Goal: Task Accomplishment & Management: Manage account settings

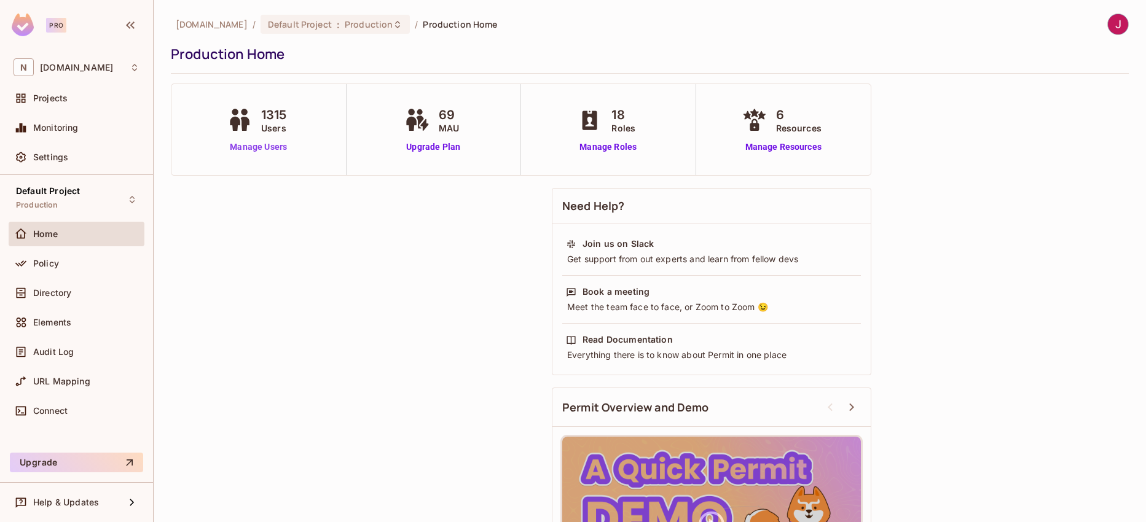
click at [258, 148] on link "Manage Users" at bounding box center [258, 147] width 69 height 13
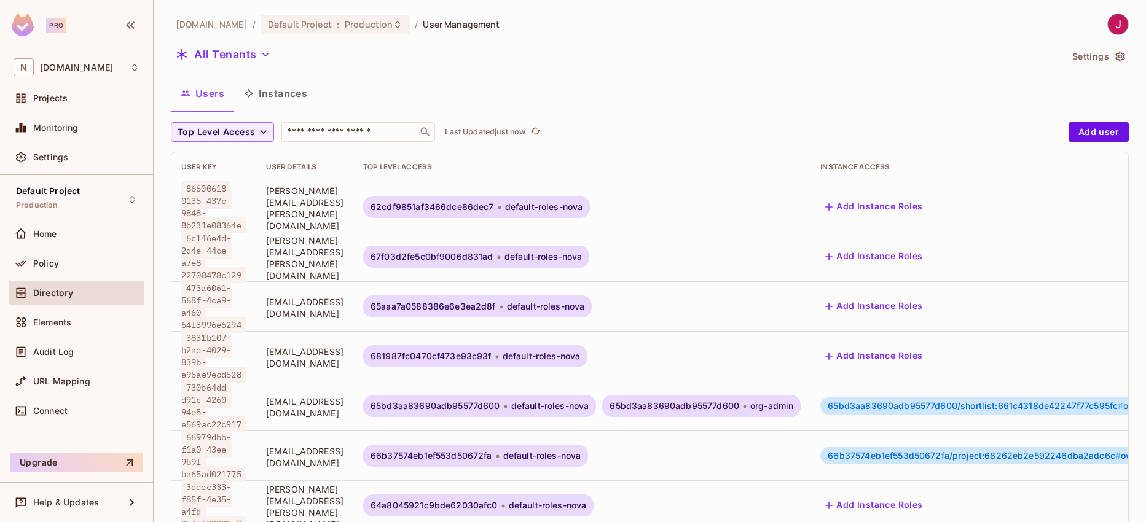
click at [328, 208] on span "[PERSON_NAME][EMAIL_ADDRESS][PERSON_NAME][DOMAIN_NAME]" at bounding box center [304, 208] width 77 height 47
click at [313, 132] on input "text" at bounding box center [349, 132] width 129 height 12
type input "********"
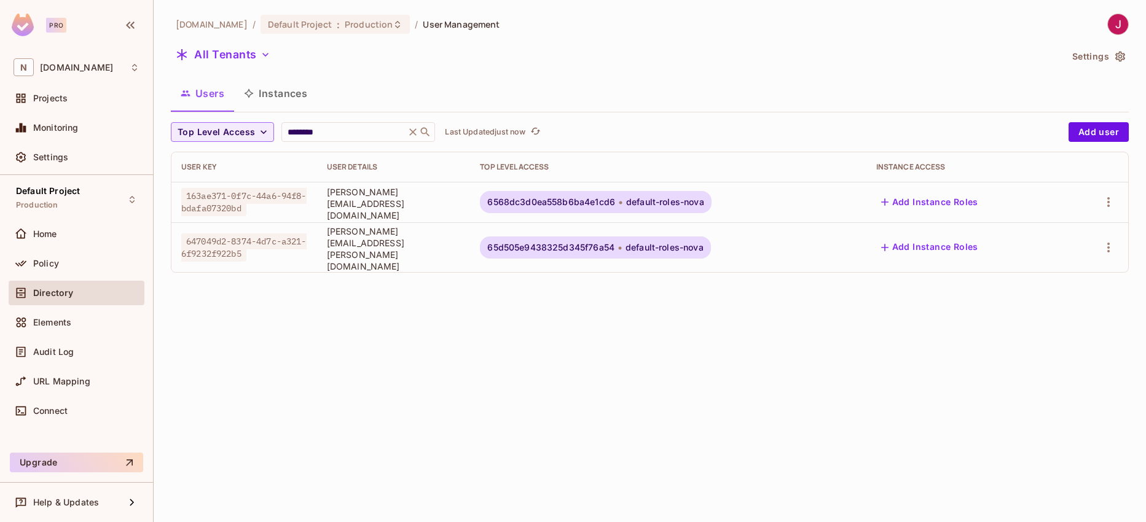
click at [622, 242] on icon at bounding box center [620, 248] width 4 height 15
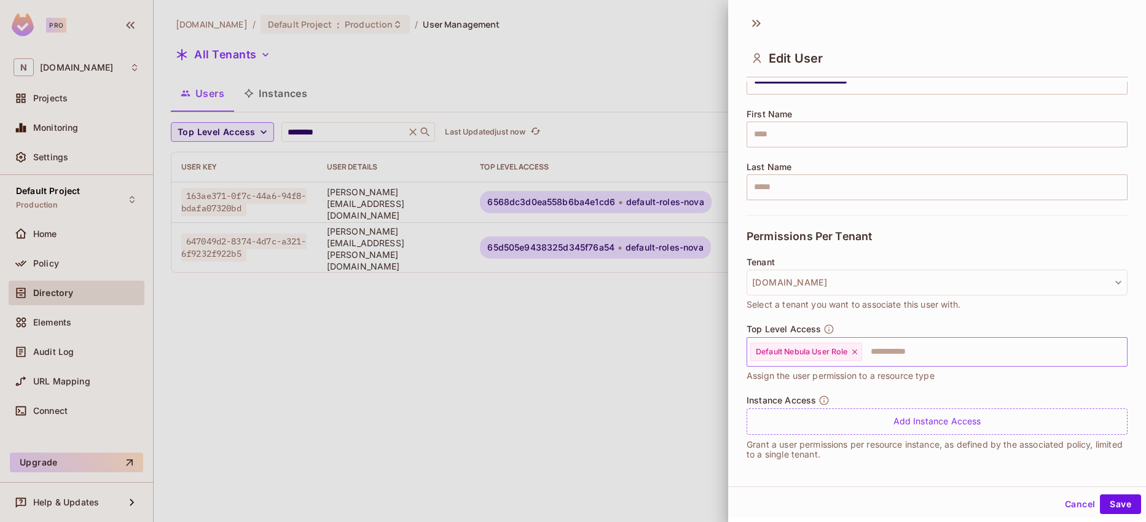
scroll to position [132, 0]
click at [681, 401] on div at bounding box center [573, 261] width 1146 height 522
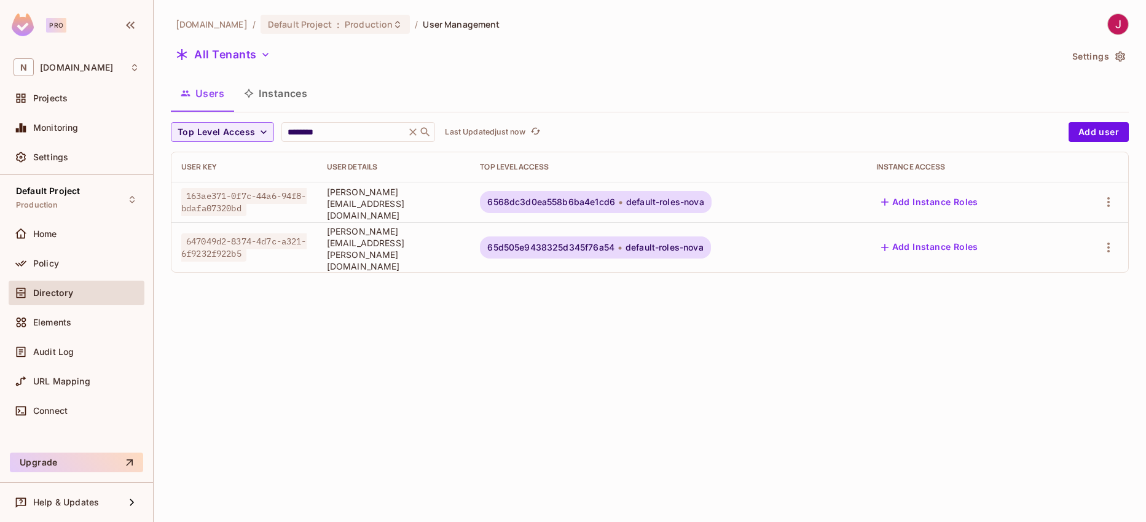
click at [592, 244] on span "65d505e9438325d345f76a54" at bounding box center [550, 248] width 127 height 10
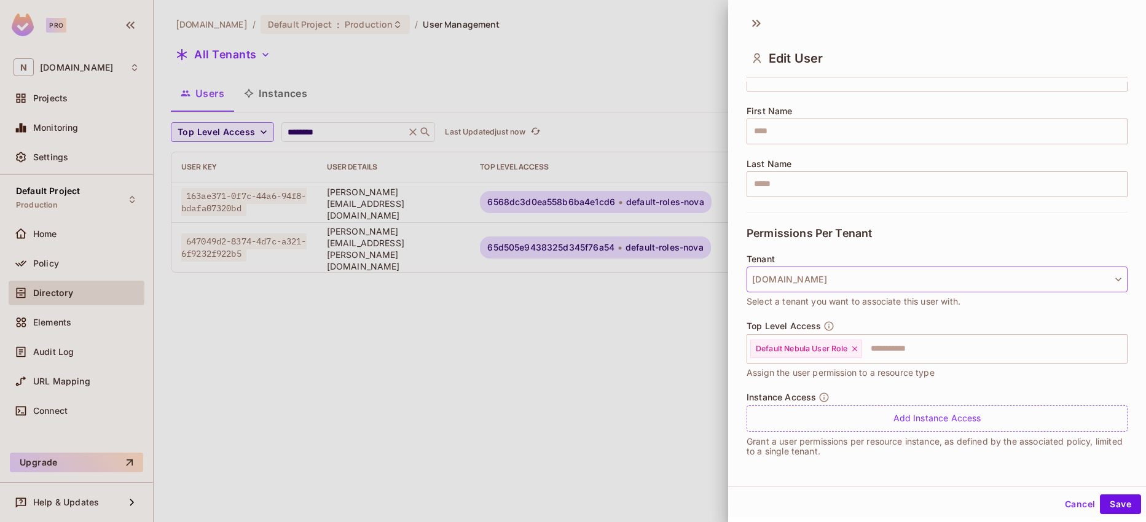
click at [856, 281] on button "unitimed.com" at bounding box center [937, 280] width 381 height 26
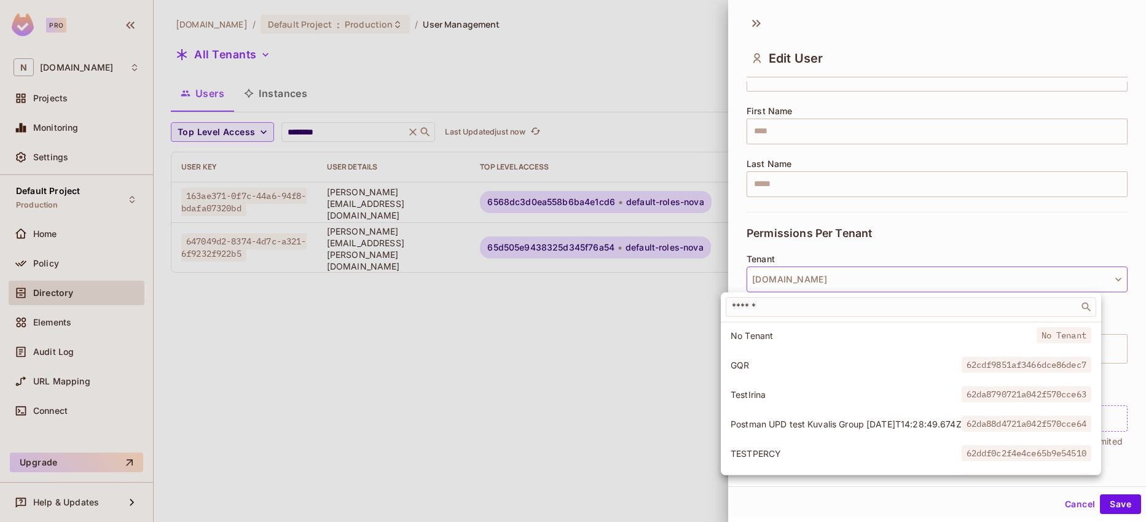
click at [807, 365] on span "GQR" at bounding box center [846, 366] width 231 height 12
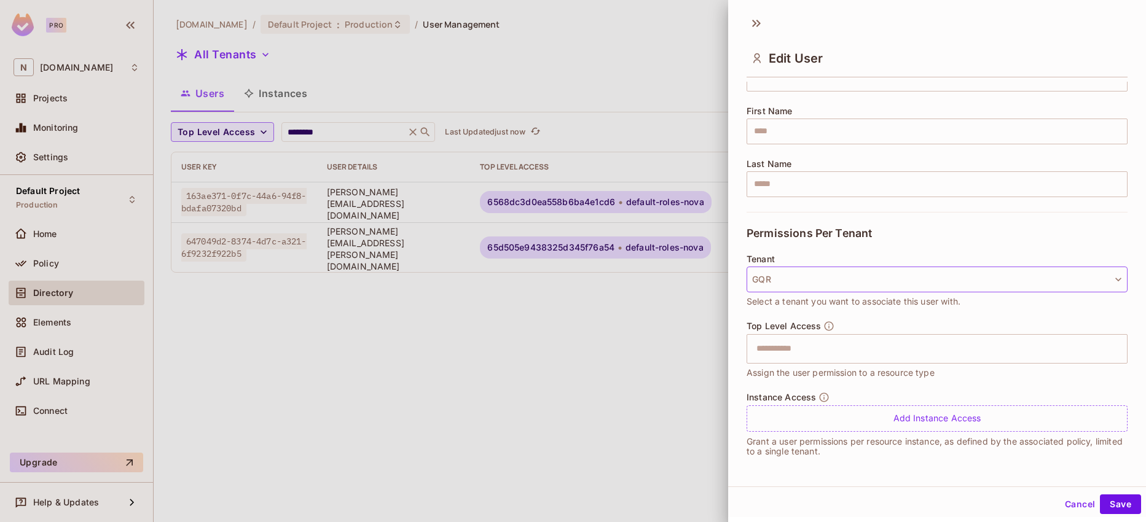
click at [787, 270] on button "GQR" at bounding box center [937, 280] width 381 height 26
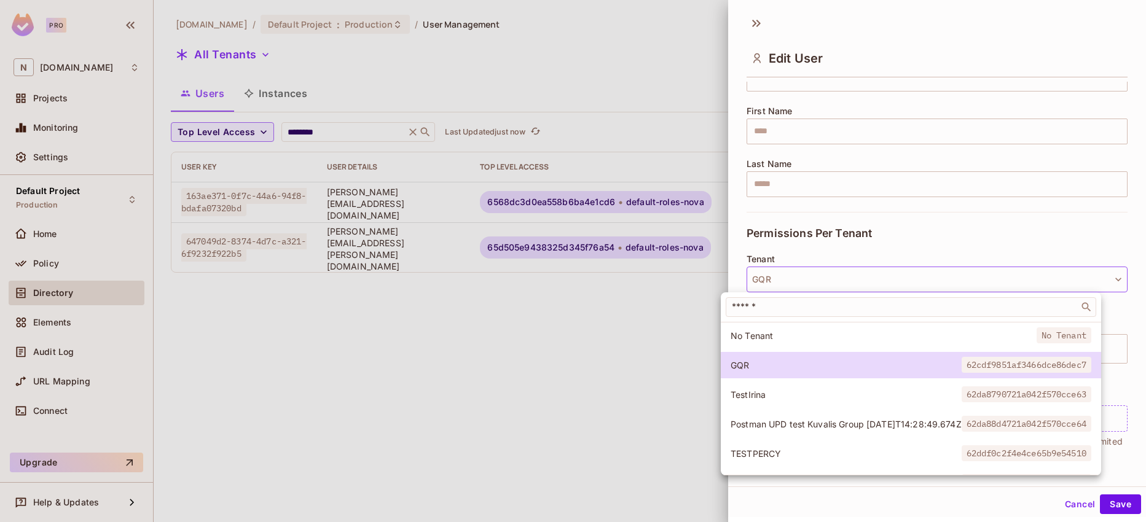
click at [800, 178] on div at bounding box center [573, 261] width 1146 height 522
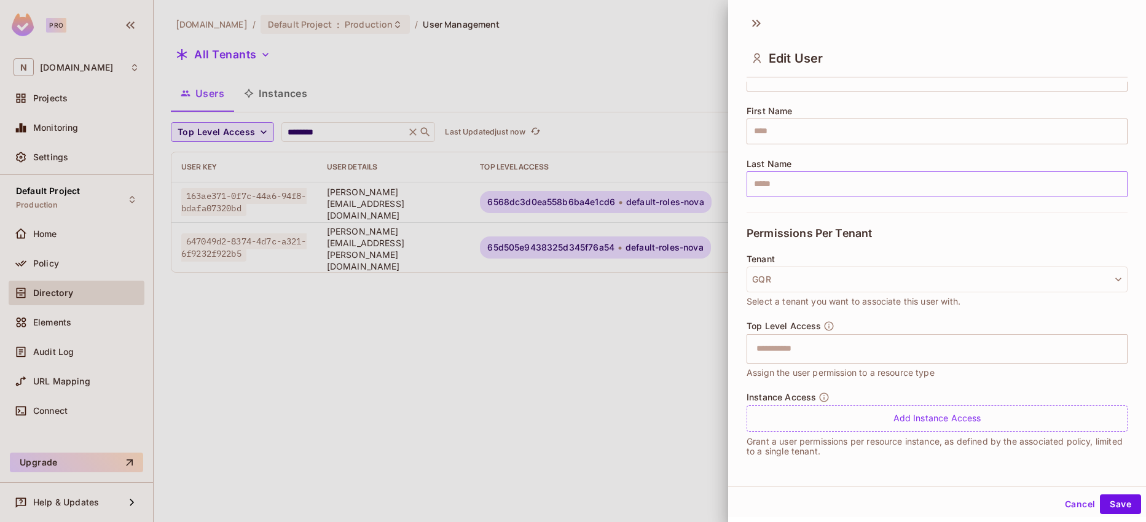
click at [798, 182] on input "text" at bounding box center [937, 184] width 381 height 26
paste input "**********"
type input "**********"
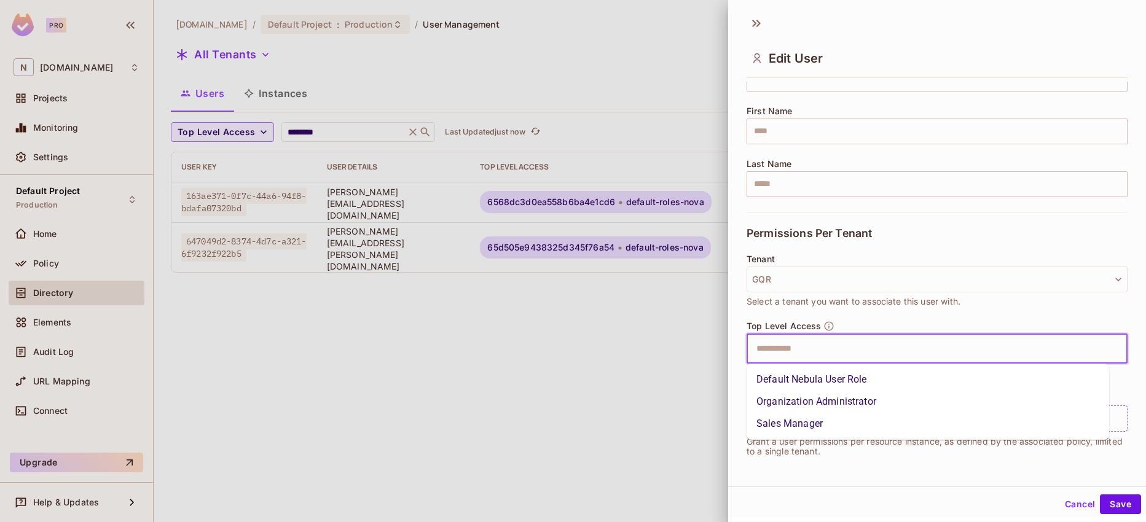
click at [776, 345] on input "text" at bounding box center [926, 349] width 355 height 25
click at [789, 375] on li "Default Nebula User Role" at bounding box center [928, 380] width 363 height 22
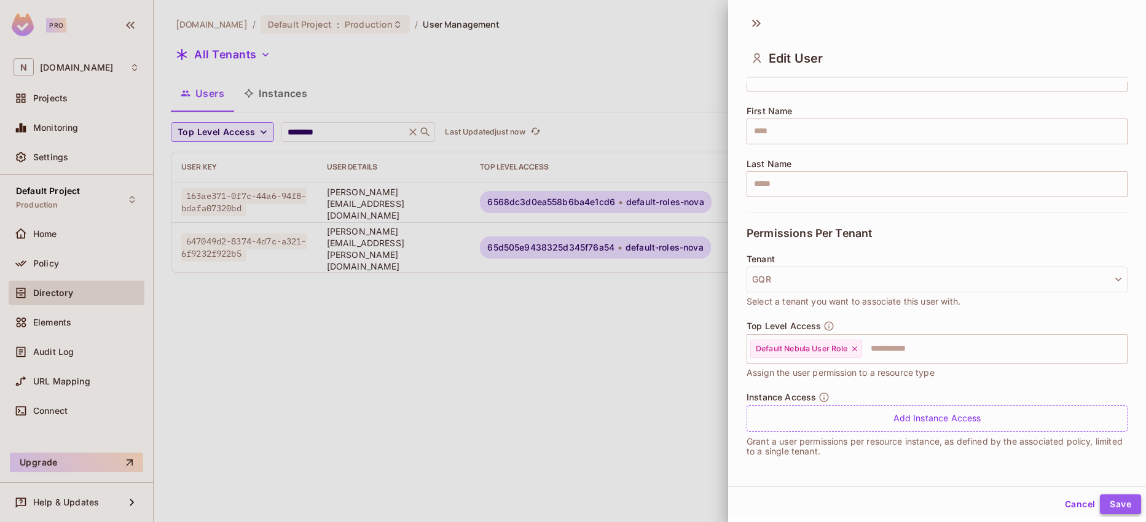
click at [1106, 506] on button "Save" at bounding box center [1120, 505] width 41 height 20
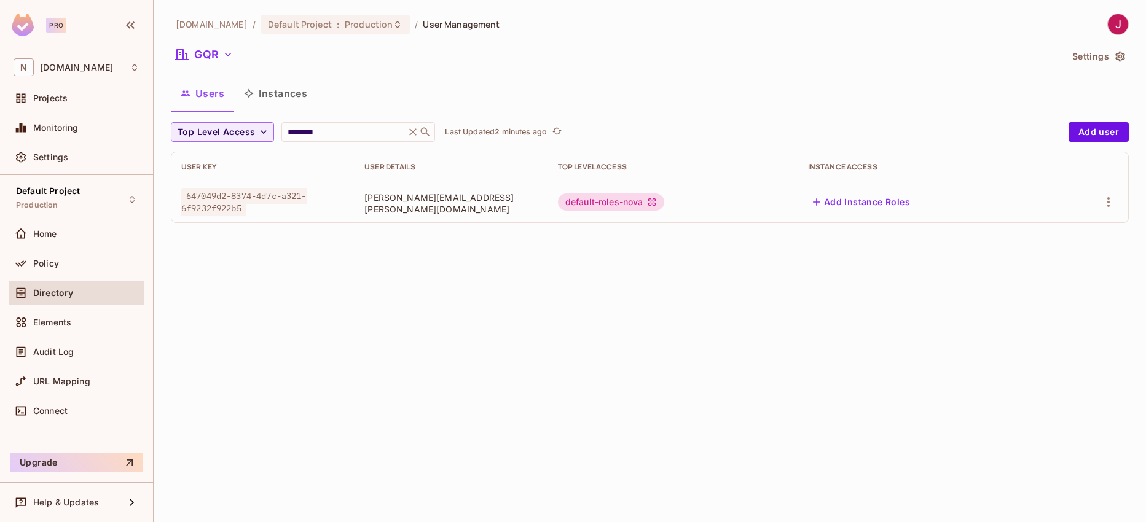
drag, startPoint x: 317, startPoint y: 373, endPoint x: 329, endPoint y: 368, distance: 14.0
click at [317, 373] on div "nebula.io / Default Project : Production / User Management GQR Settings Users I…" at bounding box center [650, 261] width 993 height 522
